Goal: Task Accomplishment & Management: Manage account settings

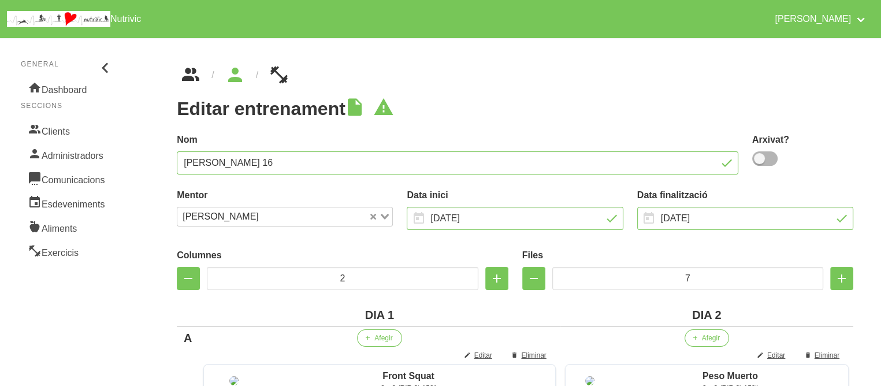
click at [199, 77] on icon "breadcrumbs" at bounding box center [190, 74] width 21 height 31
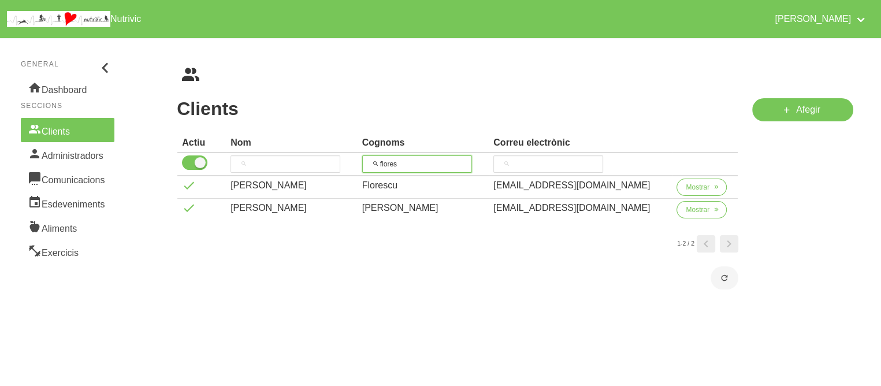
click at [405, 161] on input "flores" at bounding box center [417, 163] width 110 height 17
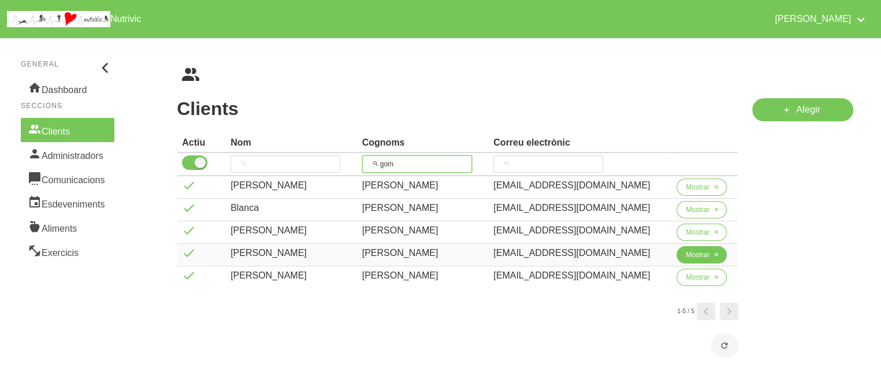
type input "gom"
click at [694, 250] on span "Mostrar" at bounding box center [698, 255] width 24 height 10
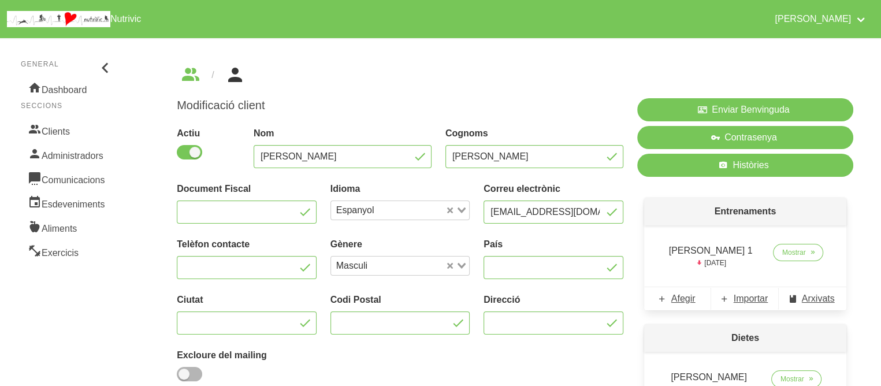
click at [642, 274] on div "Entrenaments [PERSON_NAME] 1 [DATE] Mostrar Afegir Importar Arxivats" at bounding box center [745, 254] width 216 height 127
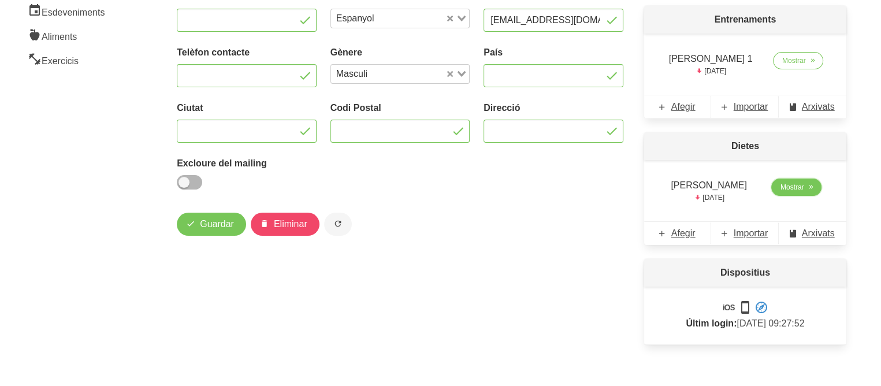
click at [782, 185] on span "Mostrar" at bounding box center [792, 187] width 24 height 10
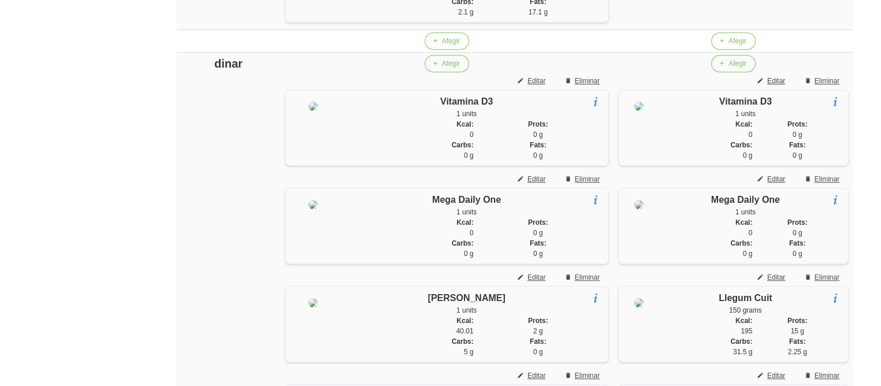
scroll to position [781, 0]
